Goal: Communication & Community: Participate in discussion

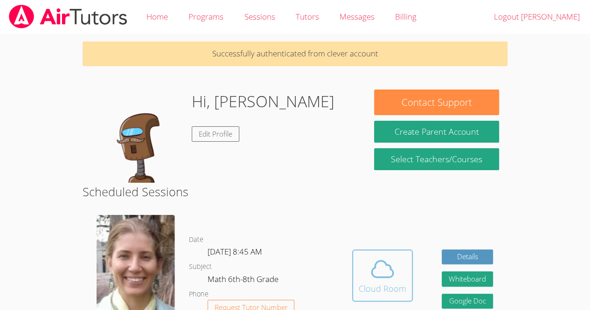
click at [381, 290] on div "Cloud Room" at bounding box center [382, 288] width 48 height 13
click at [378, 265] on icon at bounding box center [382, 269] width 26 height 26
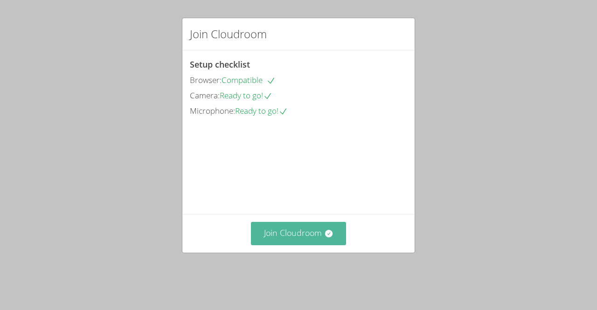
click at [277, 236] on button "Join Cloudroom" at bounding box center [299, 233] width 96 height 23
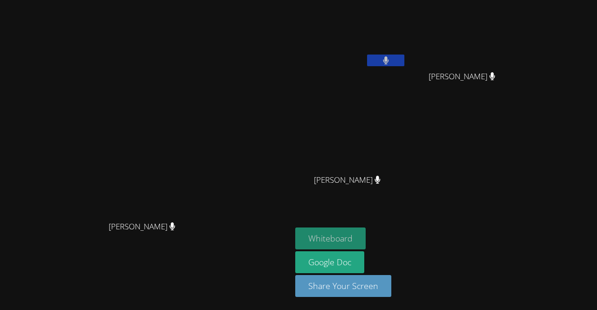
click at [365, 234] on button "Whiteboard" at bounding box center [330, 238] width 70 height 22
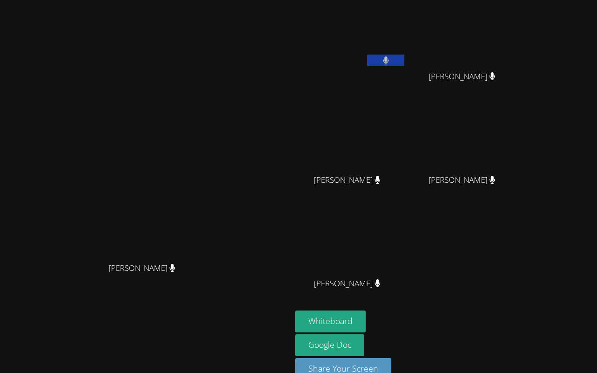
click at [436, 201] on video at bounding box center [298, 186] width 597 height 373
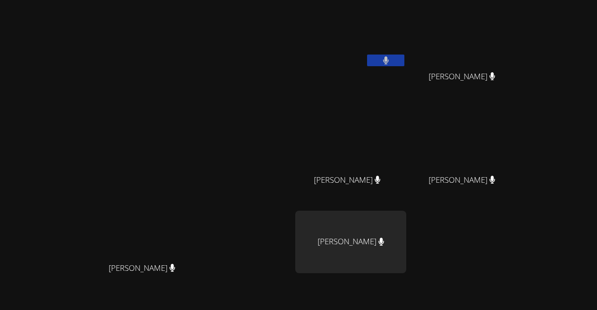
click at [216, 160] on video at bounding box center [146, 178] width 140 height 160
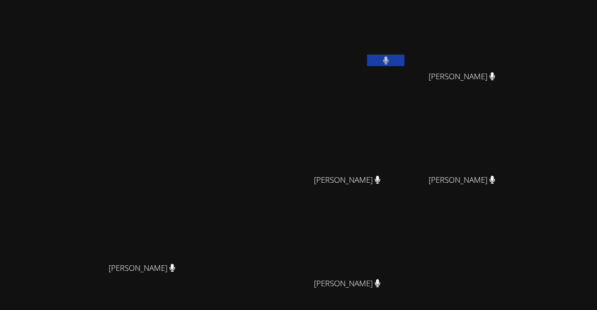
click at [216, 160] on video at bounding box center [146, 178] width 140 height 160
click at [406, 22] on video at bounding box center [350, 35] width 111 height 62
click at [404, 55] on button at bounding box center [385, 61] width 37 height 12
click at [391, 61] on icon at bounding box center [386, 60] width 10 height 8
drag, startPoint x: 235, startPoint y: 159, endPoint x: 212, endPoint y: 187, distance: 36.4
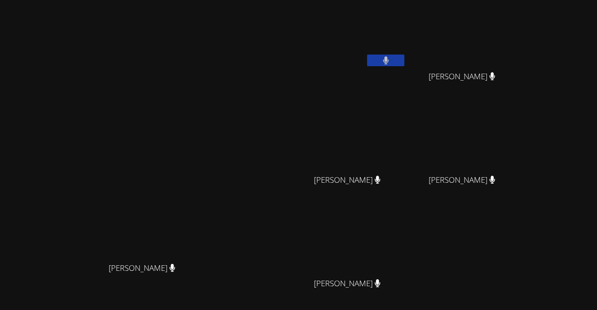
click at [212, 187] on video at bounding box center [146, 178] width 140 height 160
drag, startPoint x: 185, startPoint y: 176, endPoint x: 289, endPoint y: 195, distance: 106.2
click at [216, 195] on video at bounding box center [146, 178] width 140 height 160
drag, startPoint x: 373, startPoint y: 265, endPoint x: 342, endPoint y: 295, distance: 42.8
click at [288, 295] on div "[PERSON_NAME]" at bounding box center [146, 276] width 284 height 37
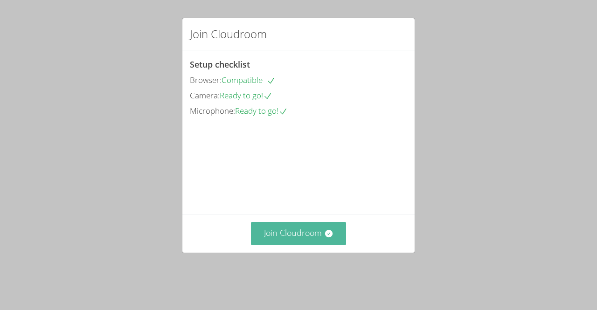
click at [306, 245] on button "Join Cloudroom" at bounding box center [299, 233] width 96 height 23
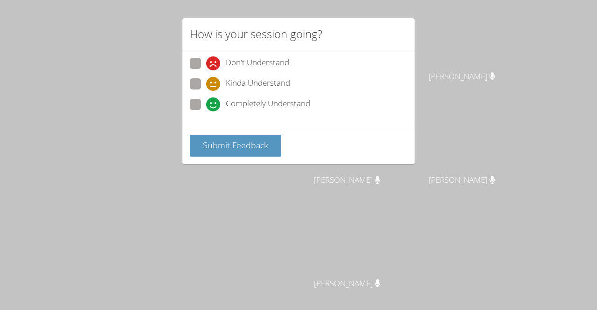
click at [206, 111] on span at bounding box center [206, 111] width 0 height 0
click at [206, 101] on input "Completely Understand" at bounding box center [210, 103] width 8 height 8
radio input "true"
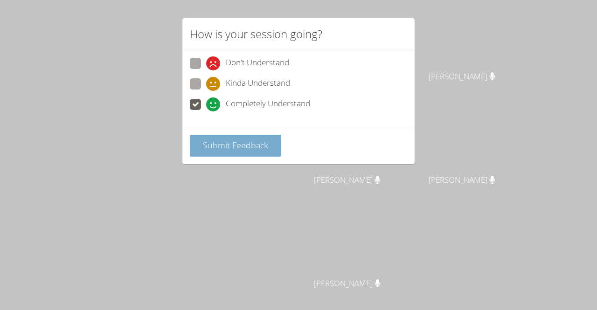
click at [260, 142] on span "Submit Feedback" at bounding box center [235, 144] width 65 height 11
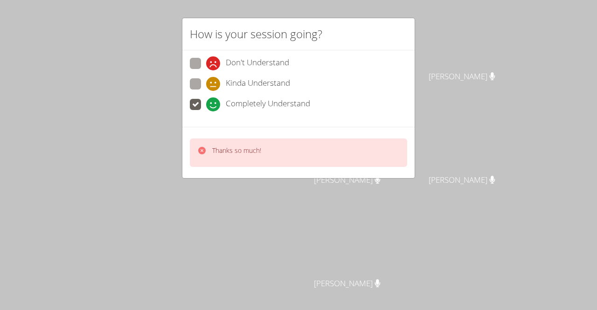
click at [262, 152] on div "Thanks so much!" at bounding box center [298, 152] width 217 height 28
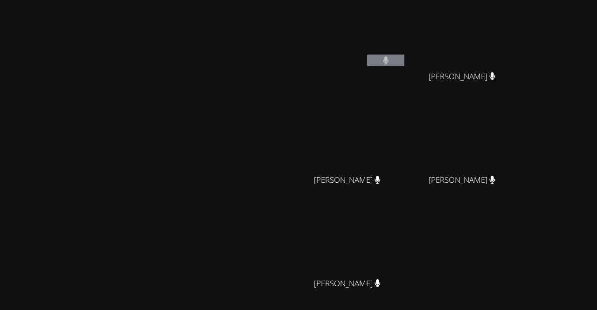
click at [406, 39] on video at bounding box center [350, 35] width 111 height 62
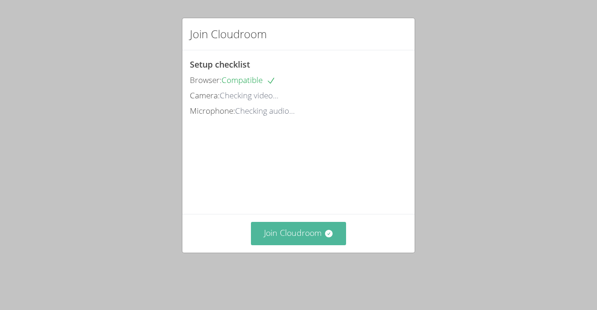
click at [315, 242] on button "Join Cloudroom" at bounding box center [299, 233] width 96 height 23
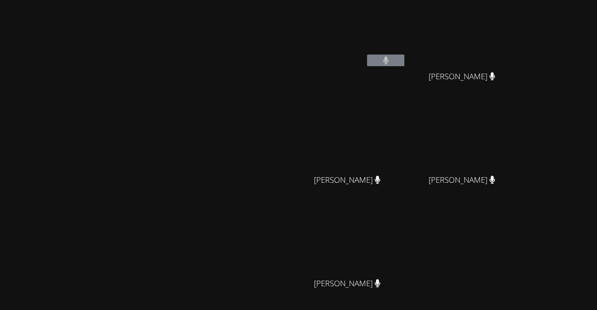
click at [187, 98] on video at bounding box center [146, 178] width 140 height 160
